Goal: Transaction & Acquisition: Download file/media

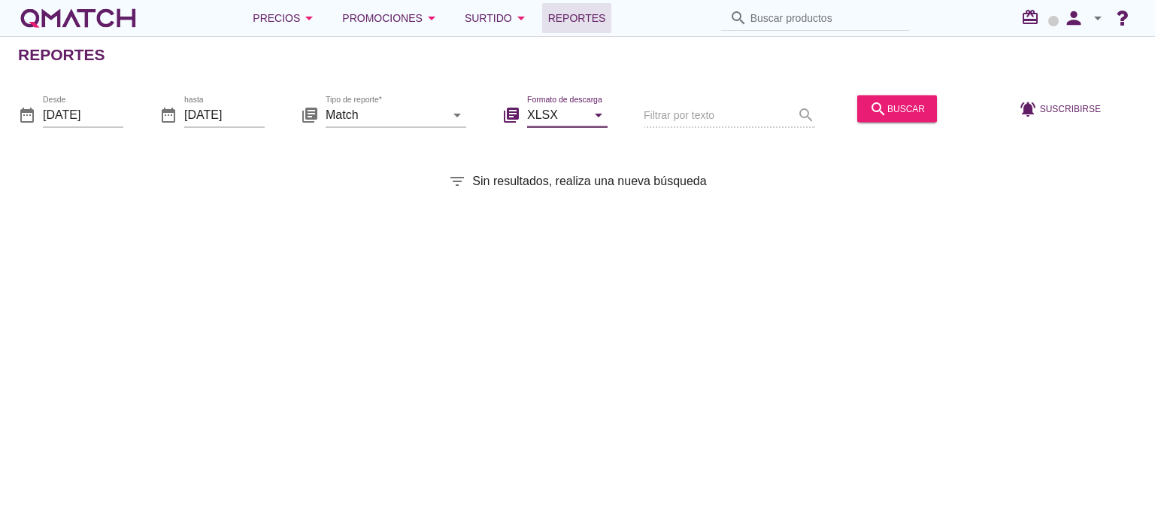
click at [556, 114] on input "XLSX" at bounding box center [556, 114] width 59 height 24
click at [544, 186] on div "CSV" at bounding box center [567, 187] width 56 height 18
type input "CSV"
click at [361, 111] on input "Match" at bounding box center [386, 114] width 120 height 24
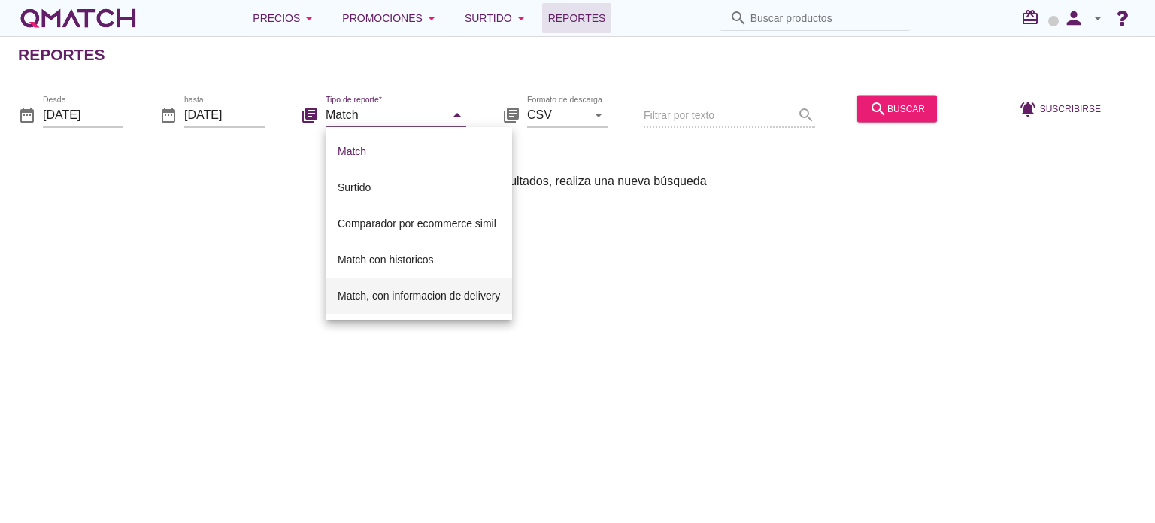
click at [361, 283] on div "Match, con informacion de delivery" at bounding box center [419, 295] width 162 height 36
type input "Match, con informacion de delivery"
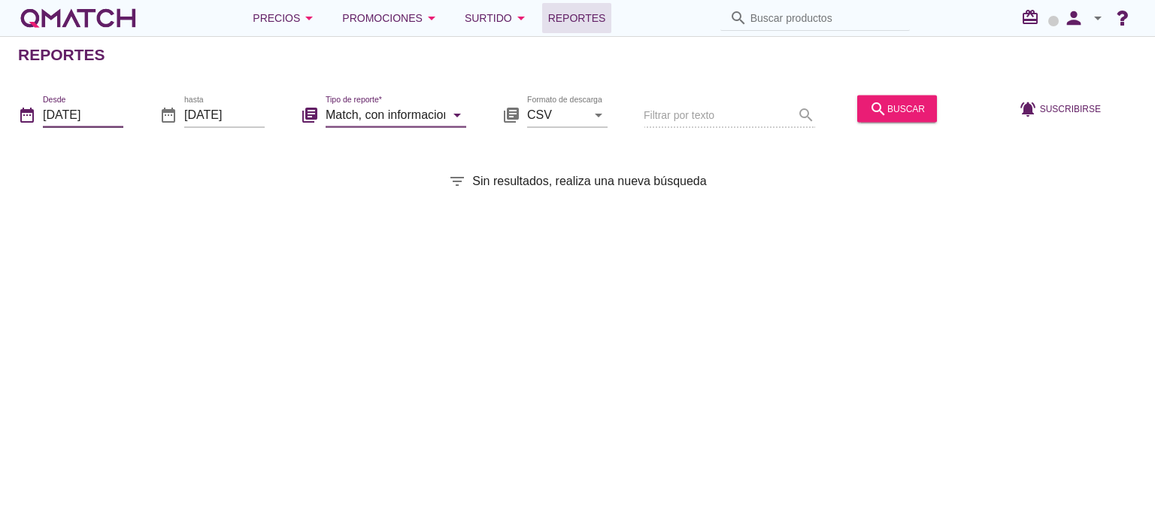
click at [115, 118] on input "[DATE]" at bounding box center [83, 114] width 80 height 24
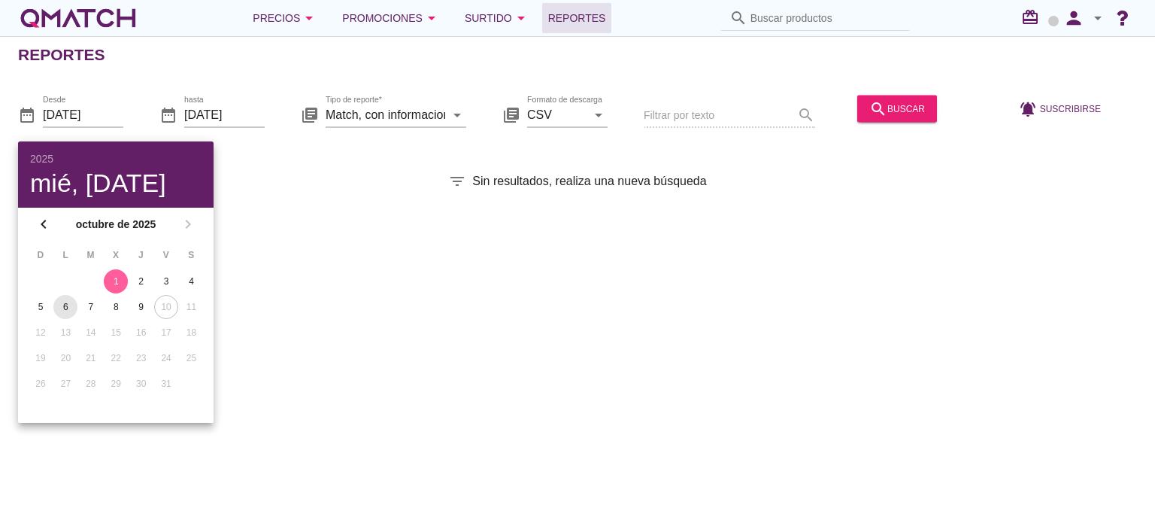
click at [69, 311] on div "6" at bounding box center [65, 307] width 24 height 14
type input "[DATE]"
click at [871, 110] on icon "search" at bounding box center [878, 108] width 18 height 18
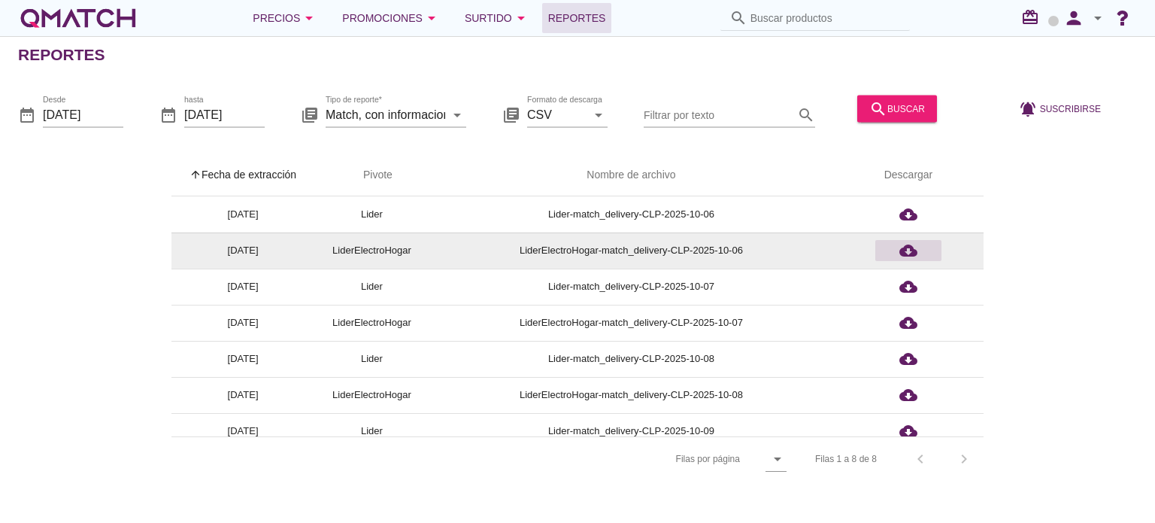
click at [905, 255] on icon "cloud_download" at bounding box center [908, 250] width 18 height 18
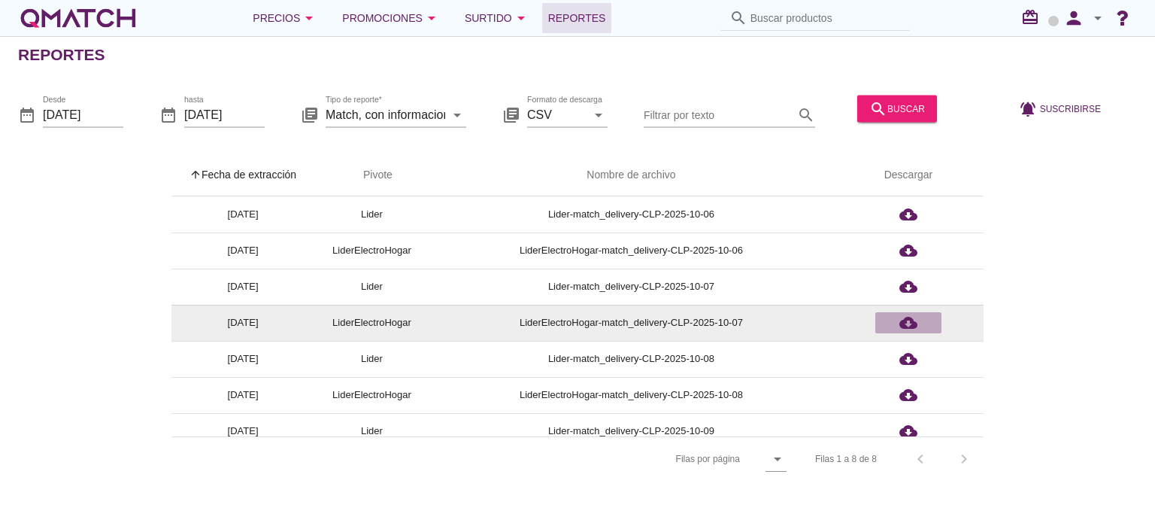
click at [902, 314] on icon "cloud_download" at bounding box center [908, 323] width 18 height 18
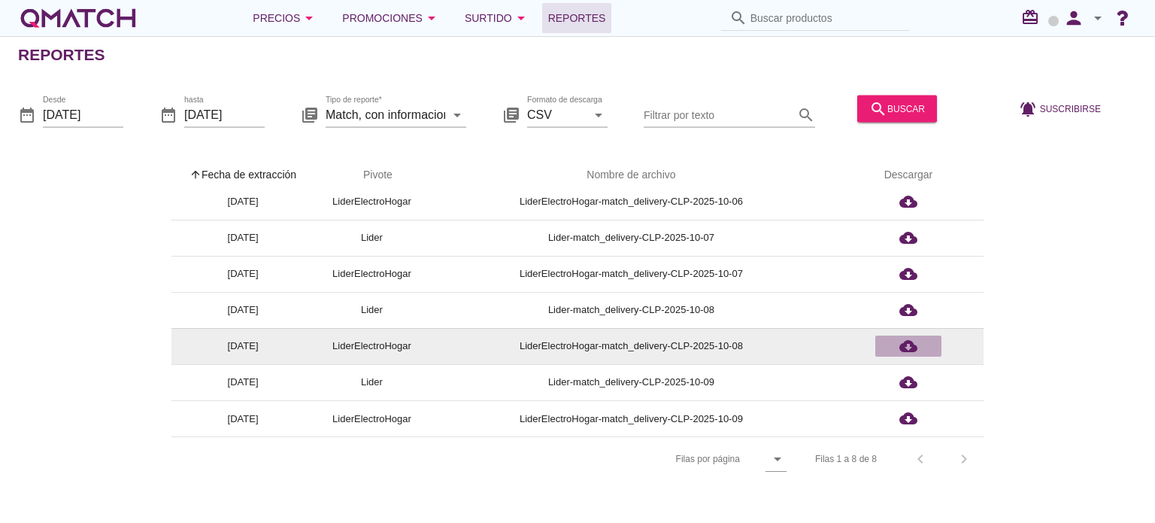
click at [905, 344] on icon "cloud_download" at bounding box center [908, 346] width 18 height 18
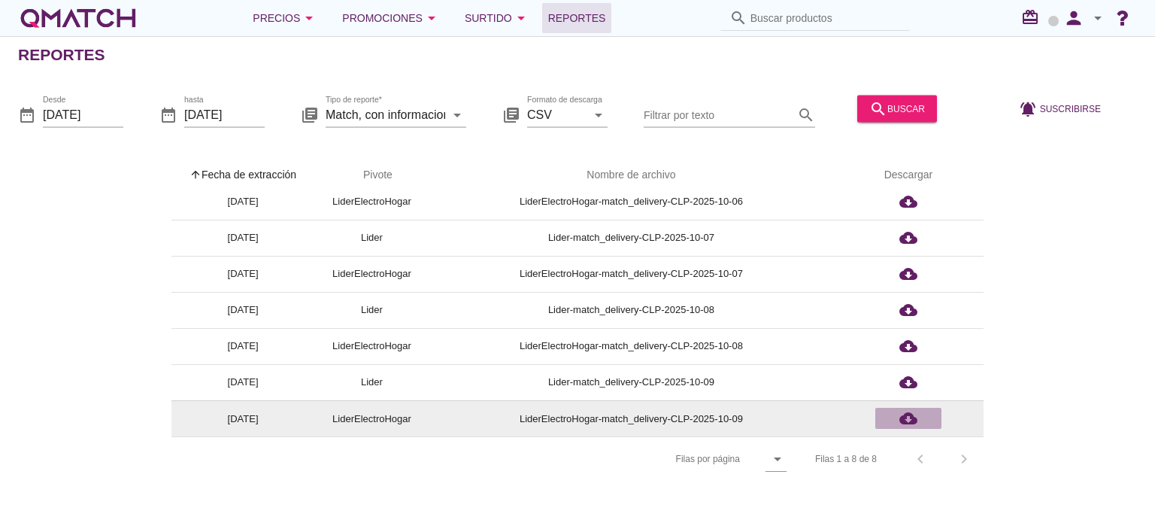
click at [908, 411] on icon "cloud_download" at bounding box center [908, 418] width 18 height 18
